Goal: Task Accomplishment & Management: Manage account settings

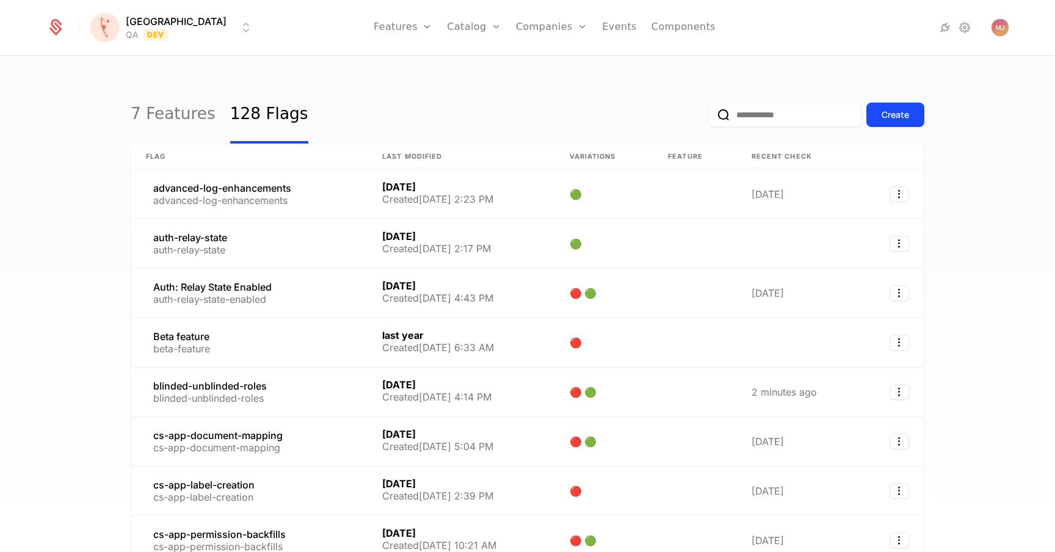
click at [788, 127] on div "Create" at bounding box center [817, 114] width 216 height 57
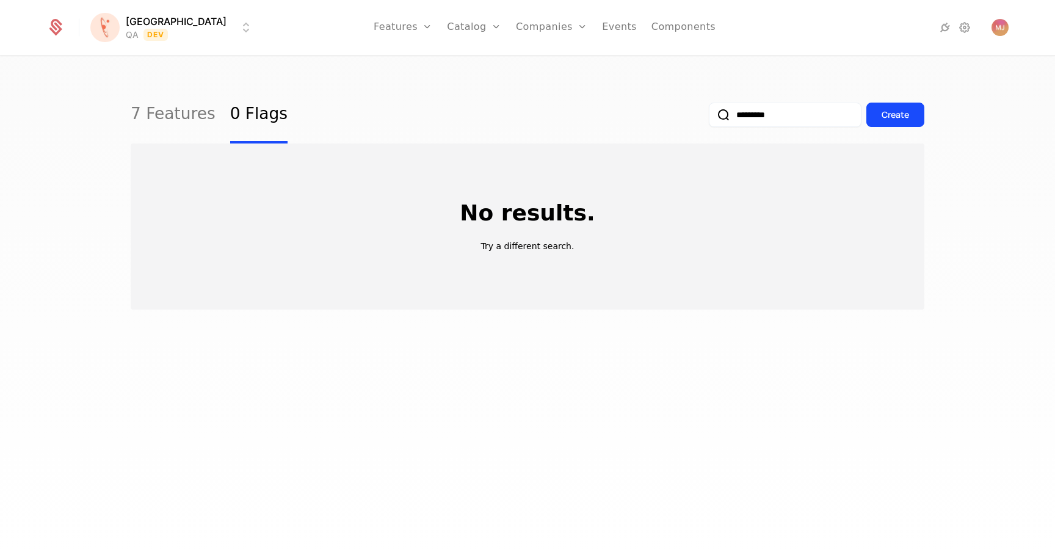
type input "*********"
click at [709, 117] on button "submit" at bounding box center [709, 117] width 0 height 0
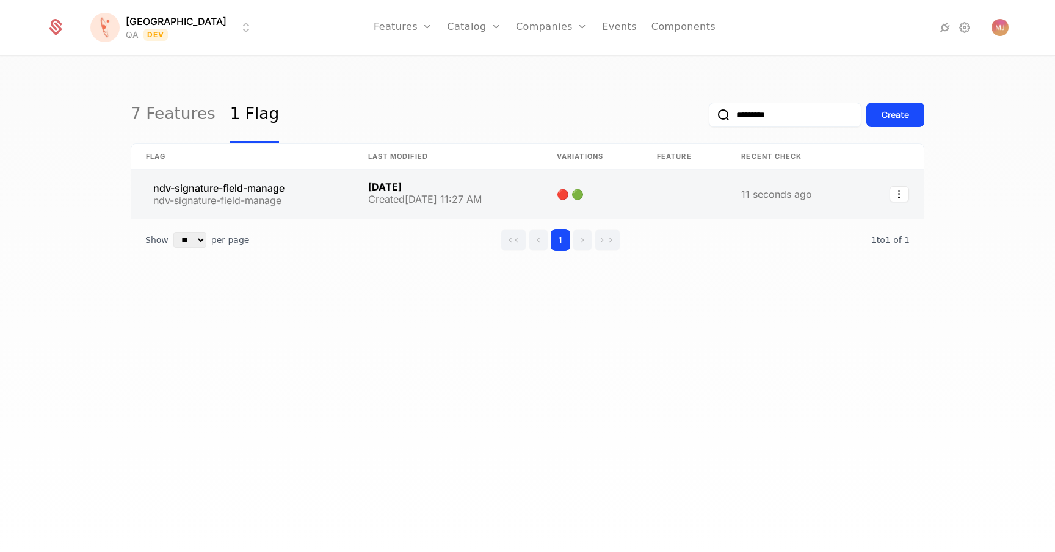
click at [253, 190] on link at bounding box center [242, 194] width 222 height 49
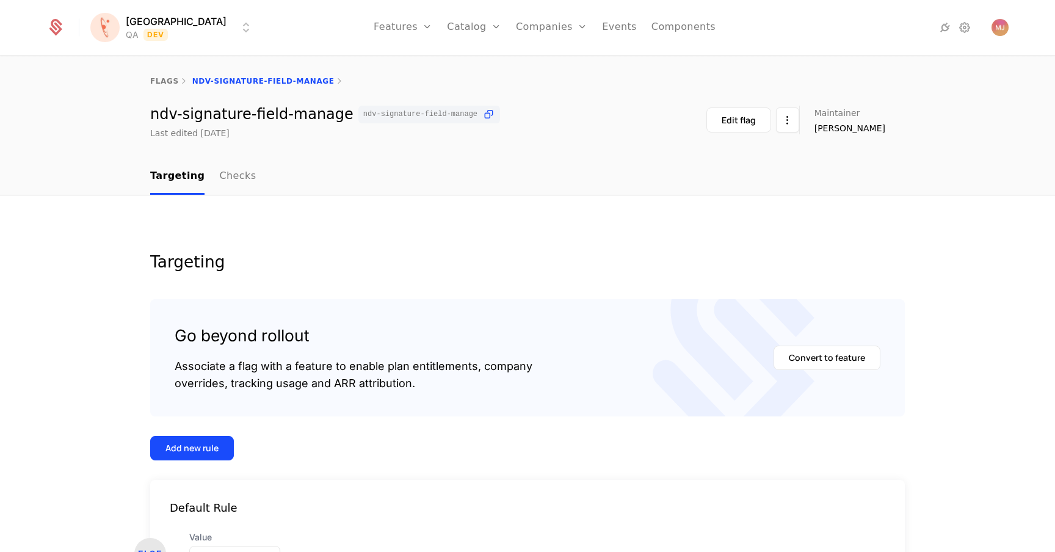
scroll to position [98, 0]
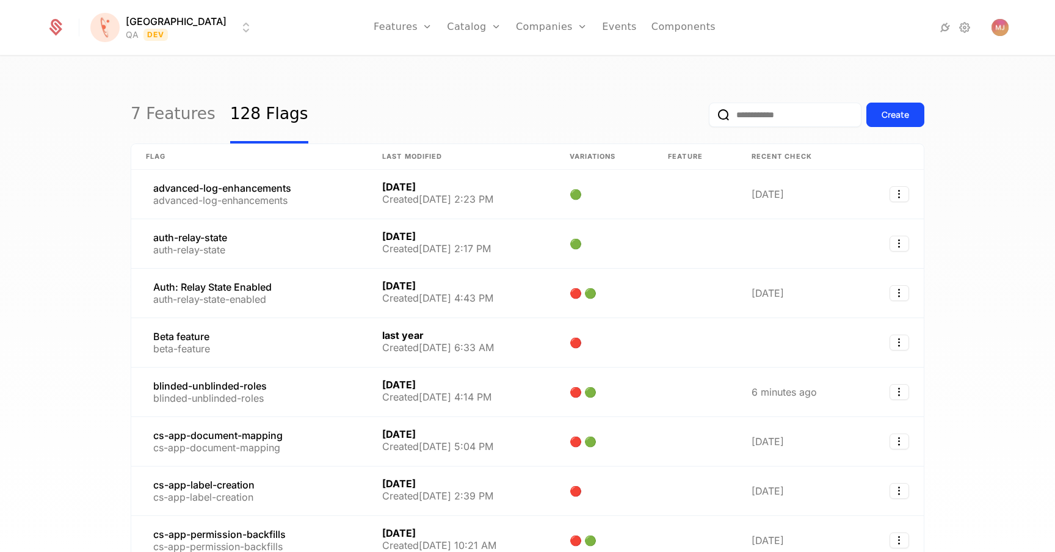
click at [810, 114] on input "email" at bounding box center [785, 115] width 153 height 24
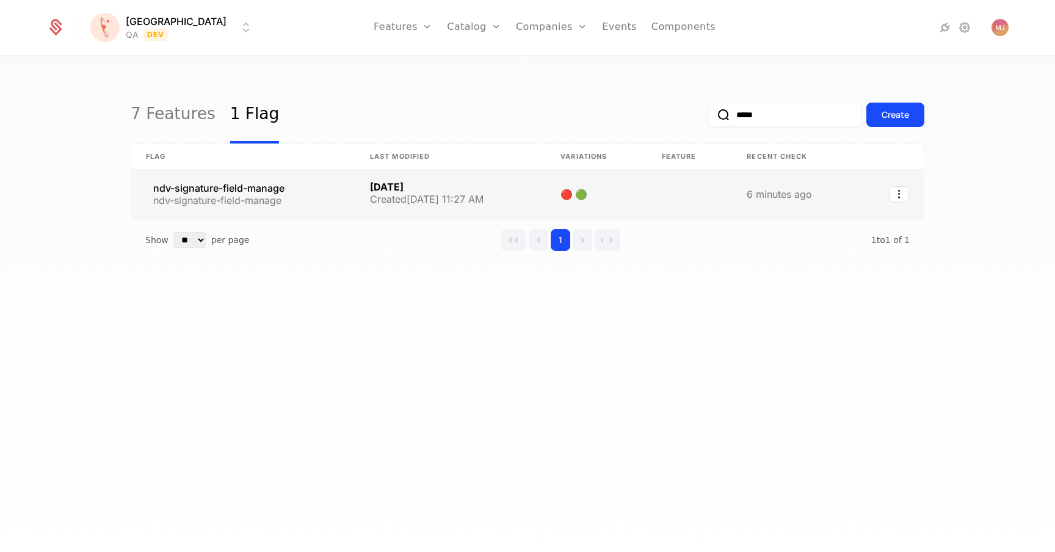
type input "*****"
click at [339, 190] on link at bounding box center [243, 194] width 224 height 49
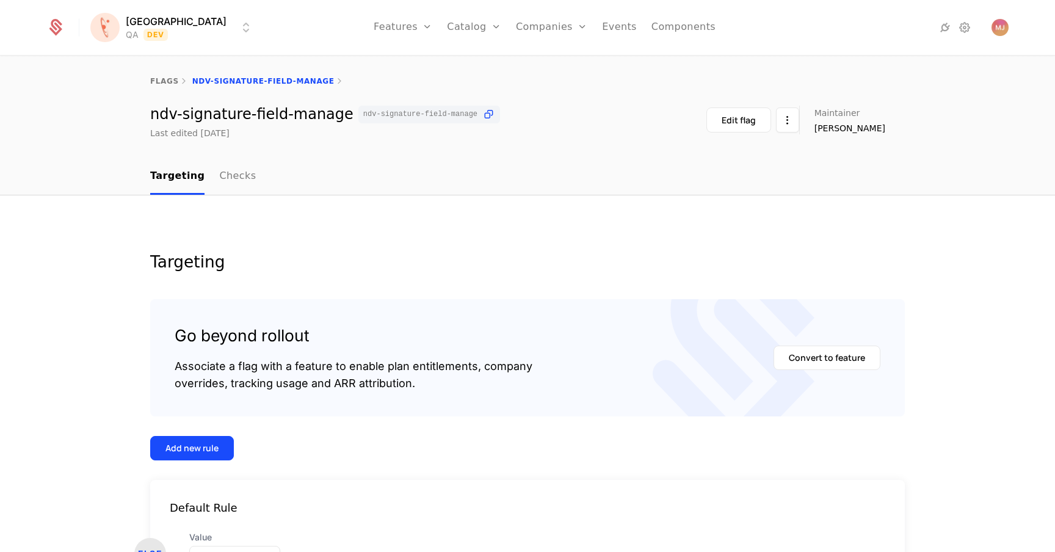
click at [168, 24] on html "[PERSON_NAME] QA Dev Features Features Flags Catalog Plans Add Ons Credits Conf…" at bounding box center [527, 276] width 1055 height 552
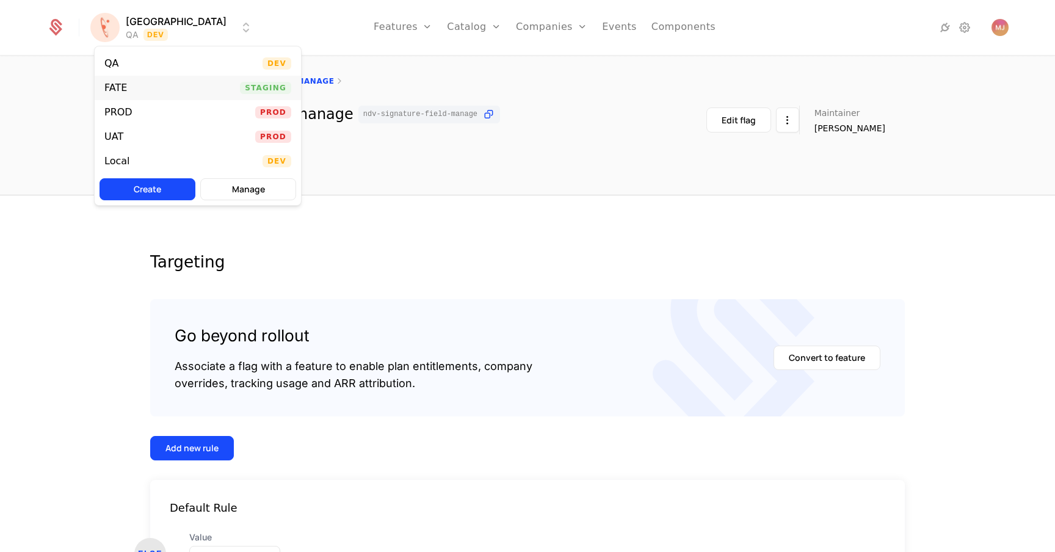
click at [142, 88] on div "FATE Staging" at bounding box center [198, 88] width 206 height 24
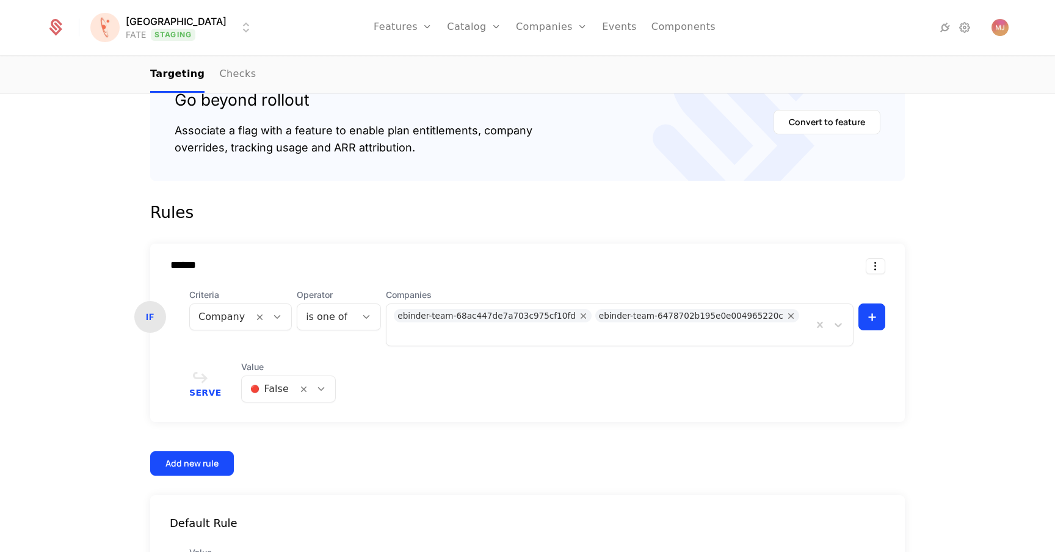
scroll to position [333, 0]
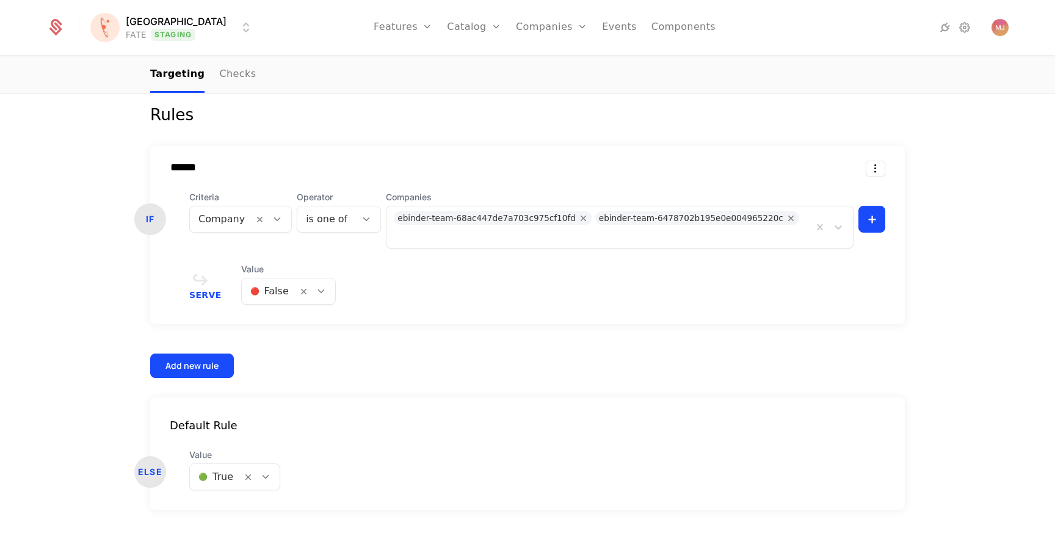
click at [794, 226] on div at bounding box center [600, 234] width 409 height 17
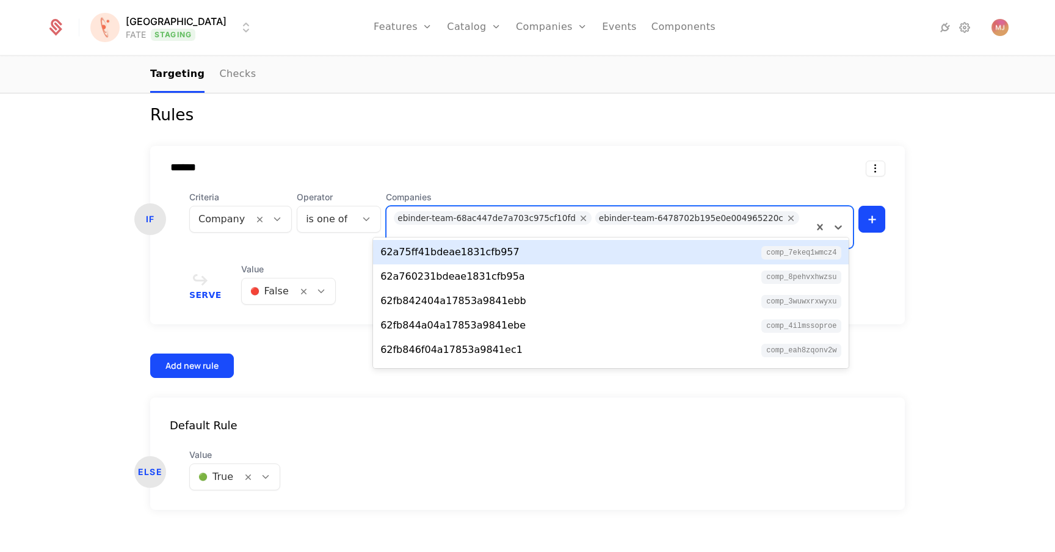
paste input "**********"
type input "**********"
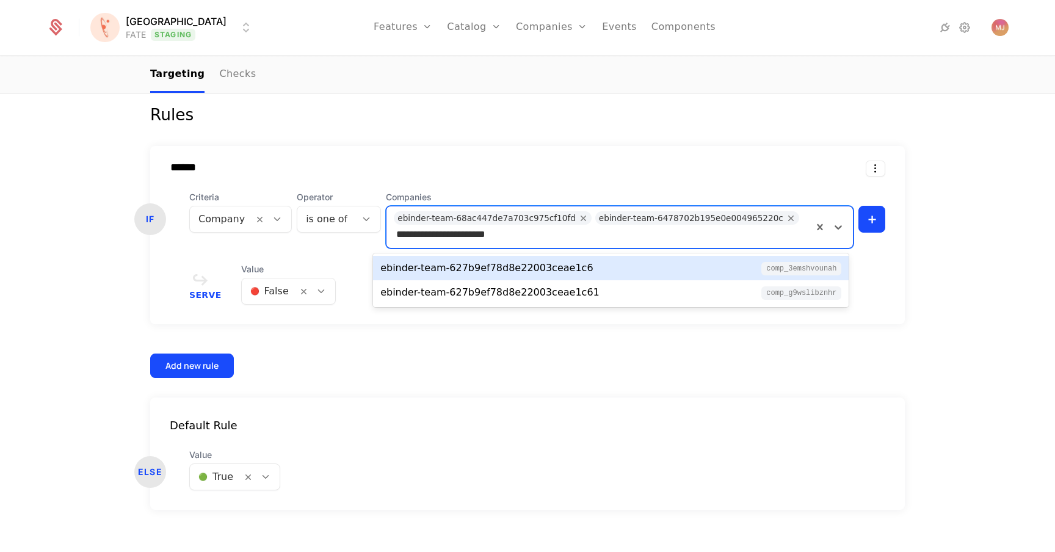
click at [601, 264] on div "ebinder-team-627b9ef78d8e22003ceae1c6 comp_3eMSHvounah" at bounding box center [610, 268] width 461 height 15
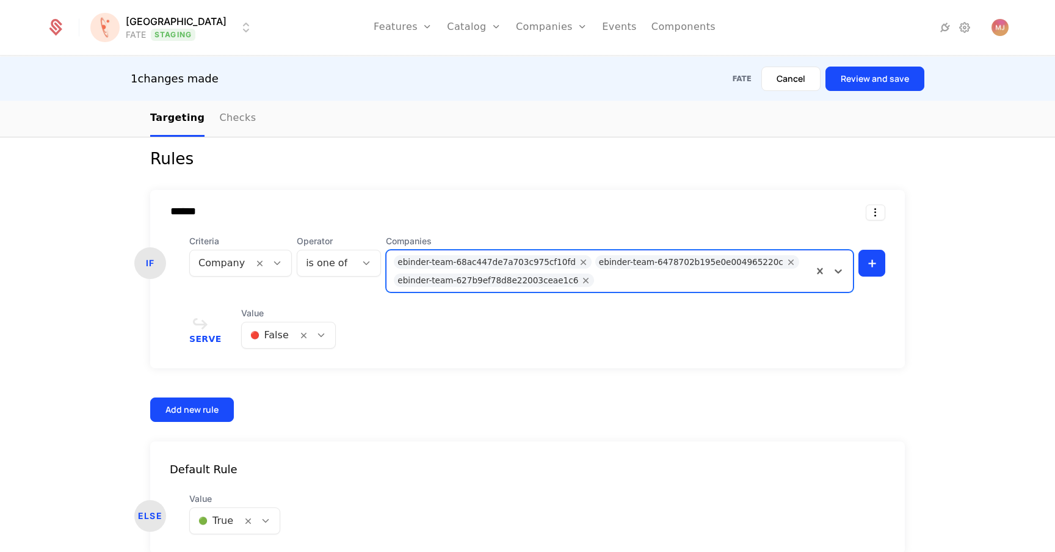
scroll to position [349, 0]
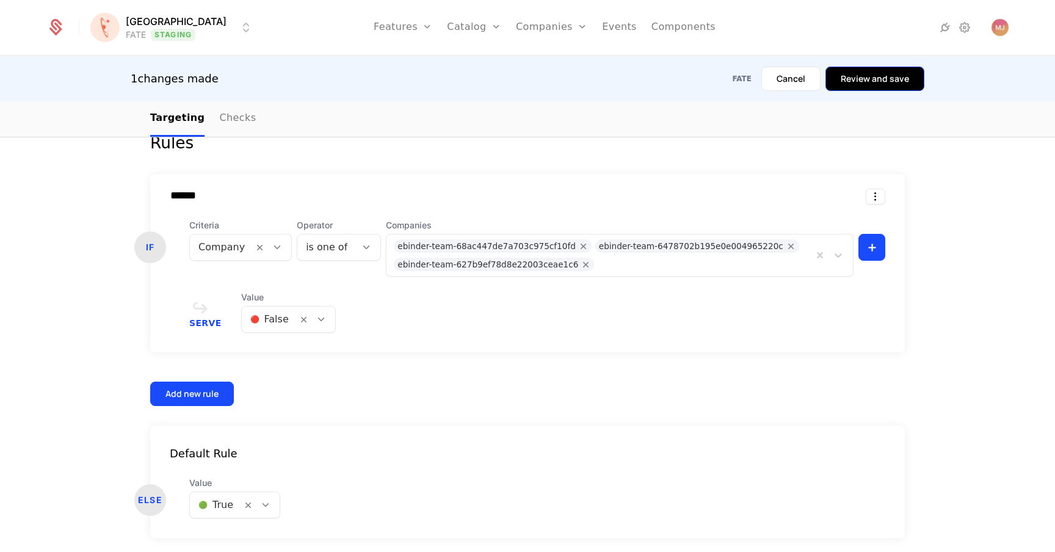
click at [877, 89] on button "Review and save" at bounding box center [874, 79] width 99 height 24
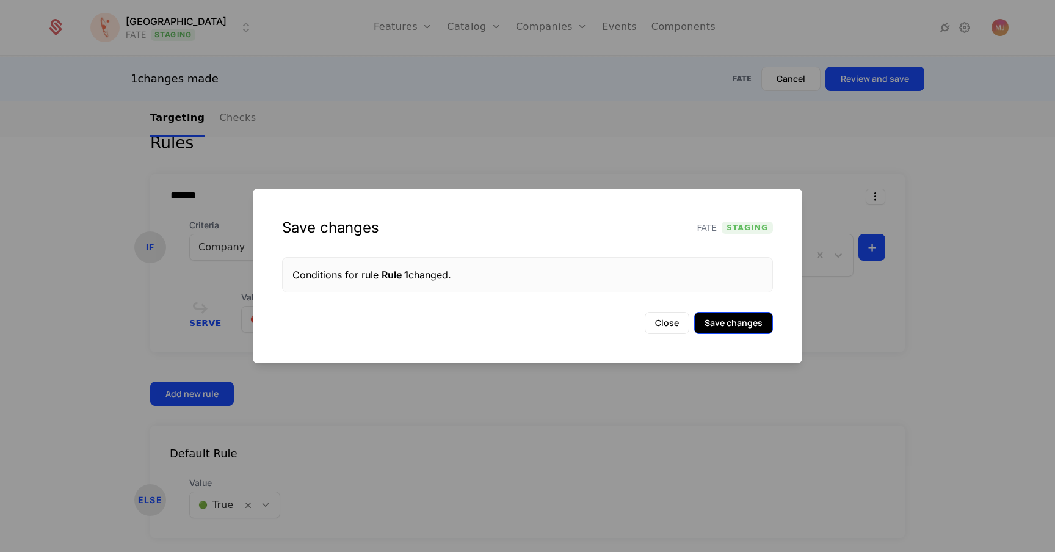
click at [730, 328] on button "Save changes" at bounding box center [733, 323] width 79 height 22
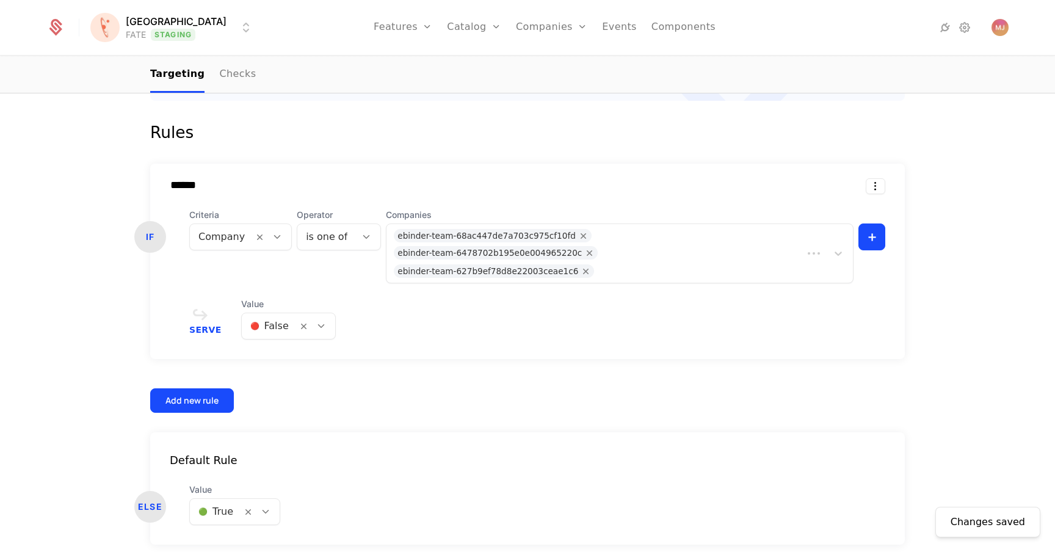
scroll to position [314, 0]
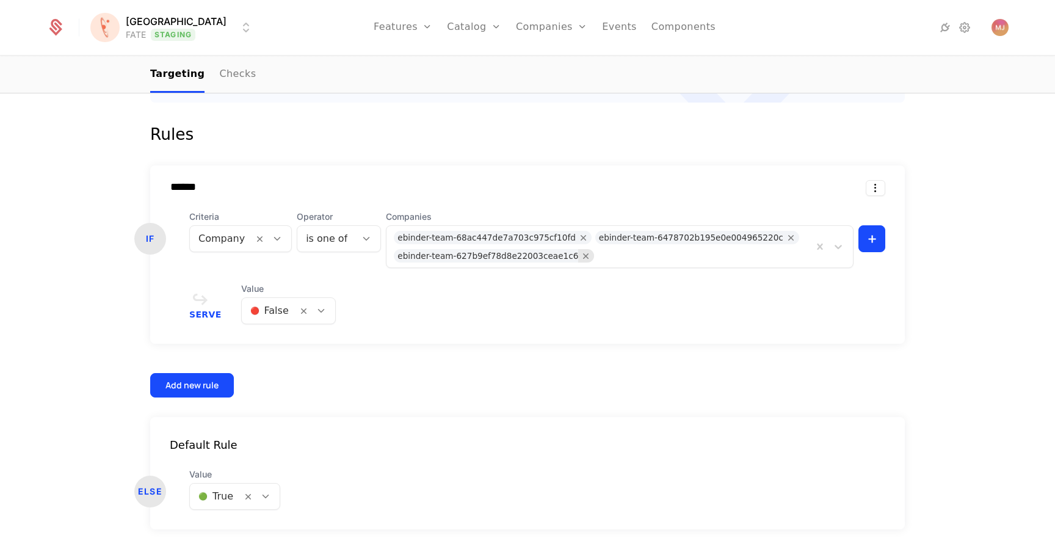
click at [578, 258] on div "Remove ebinder-team-627b9ef78d8e22003ceae1c6" at bounding box center [586, 255] width 16 height 13
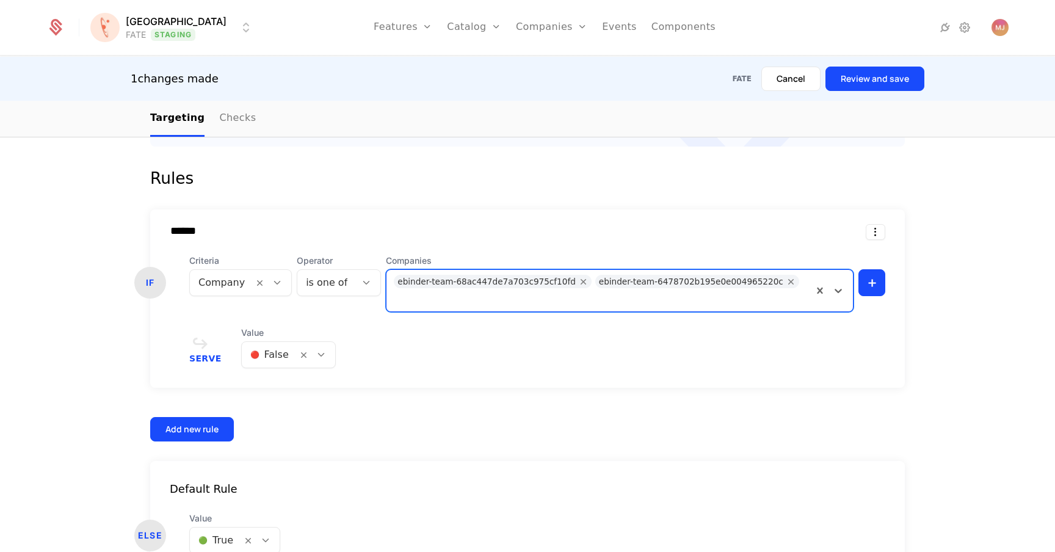
click at [869, 63] on div "1 changes made FATE Cancel Review and save" at bounding box center [527, 79] width 1055 height 44
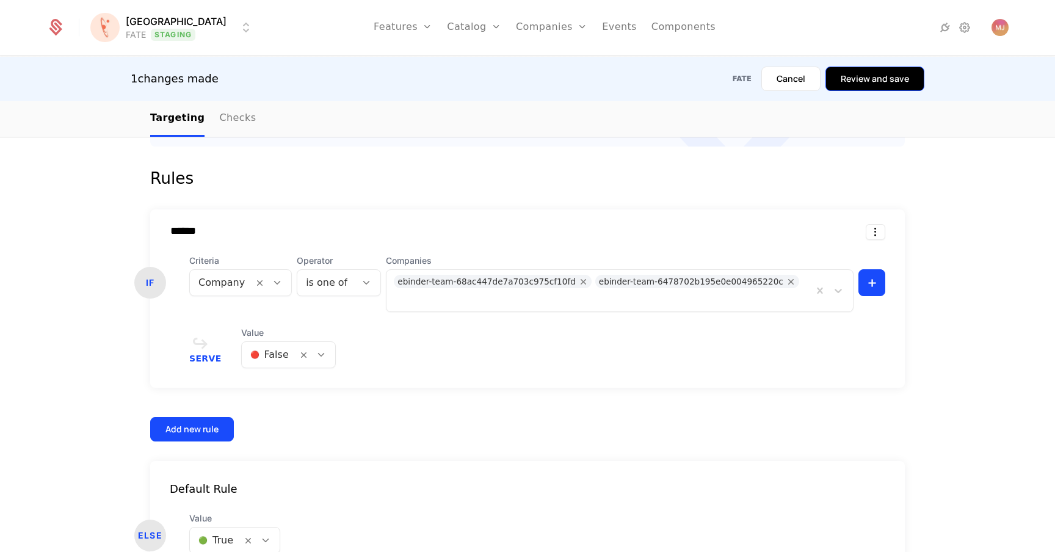
click at [871, 68] on button "Review and save" at bounding box center [874, 79] width 99 height 24
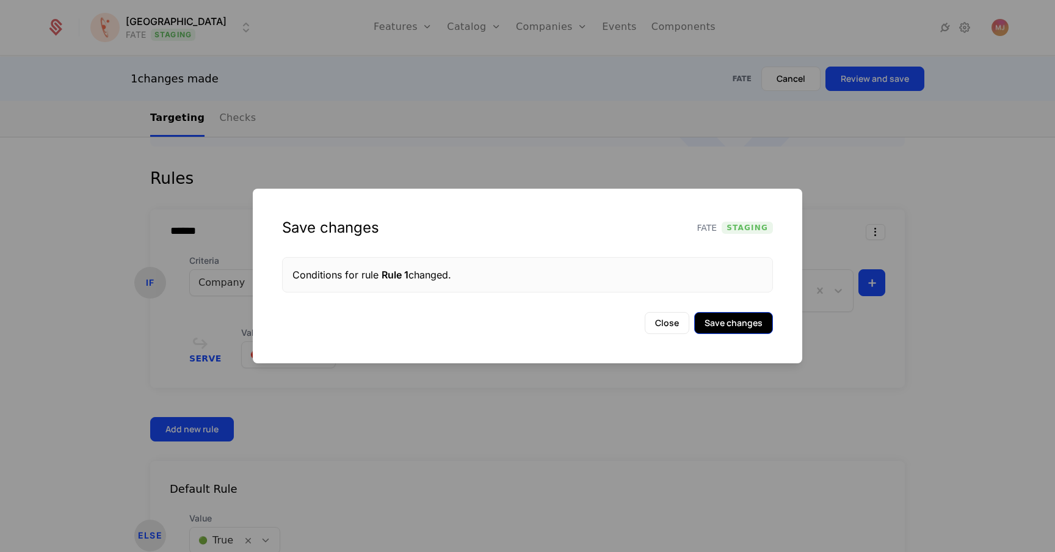
click at [717, 313] on button "Save changes" at bounding box center [733, 323] width 79 height 22
